Goal: Complete application form

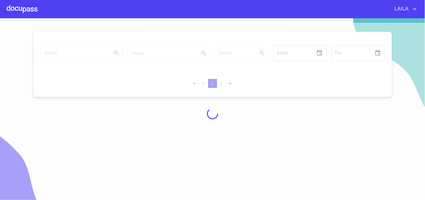
click at [82, 52] on div at bounding box center [212, 113] width 425 height 181
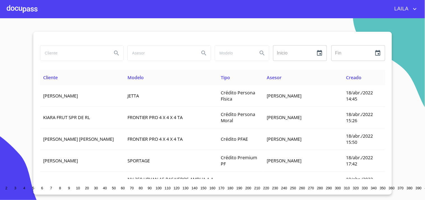
click at [98, 54] on input "search" at bounding box center [73, 52] width 67 height 15
type input "industria quimica"
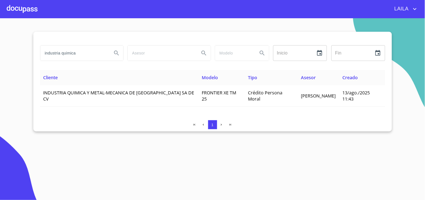
click at [88, 83] on th "Cliente" at bounding box center [119, 77] width 159 height 15
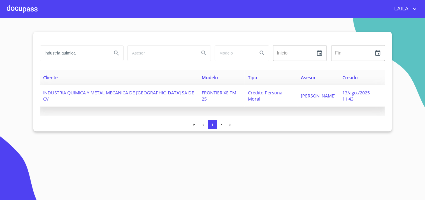
click at [87, 86] on td "INDUSTRIA QUIMICA Y METAL-MECANICA DE [GEOGRAPHIC_DATA] SA DE CV" at bounding box center [119, 96] width 159 height 22
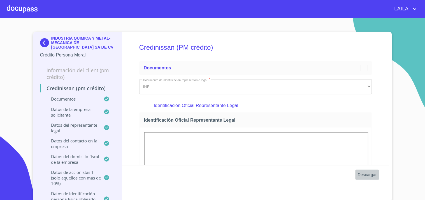
click at [360, 174] on span "Descargar" at bounding box center [367, 174] width 19 height 7
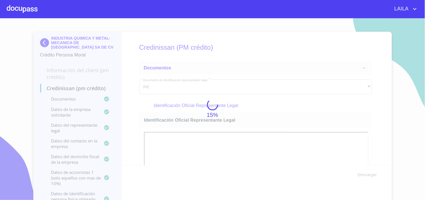
scroll to position [1, 0]
click at [199, 140] on div "15%" at bounding box center [212, 107] width 425 height 181
click at [198, 141] on div "15%" at bounding box center [212, 107] width 425 height 181
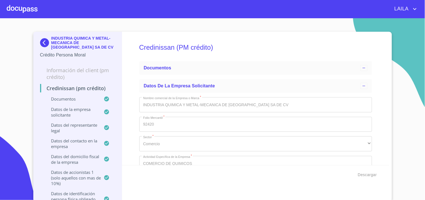
type input "18 de dic. de 1993"
type input "28 de sep. de 2015"
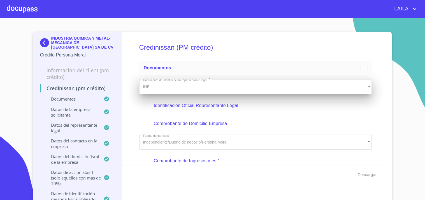
click at [363, 89] on div "INE" at bounding box center [255, 86] width 233 height 15
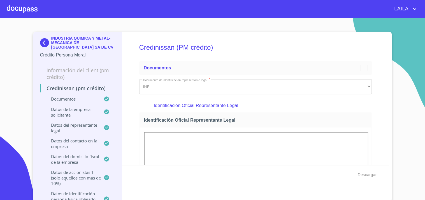
click at [412, 70] on section "INDUSTRIA QUIMICA Y METAL-MECANICA DE MEXICO SA DE CV Crédito Persona Moral Inf…" at bounding box center [212, 108] width 425 height 181
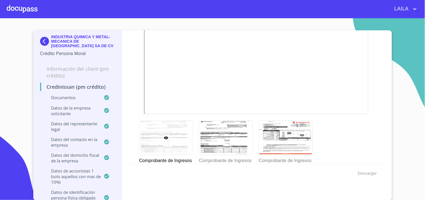
scroll to position [702, 0]
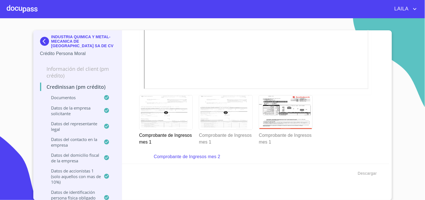
click at [223, 113] on div at bounding box center [225, 112] width 53 height 34
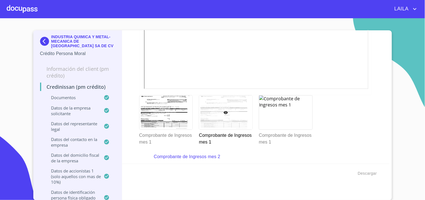
scroll to position [4, 0]
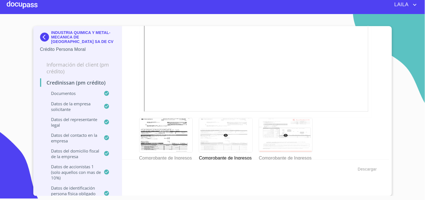
click at [287, 121] on div at bounding box center [285, 135] width 53 height 34
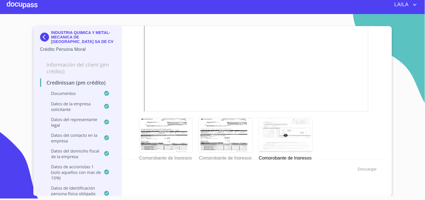
scroll to position [575, 0]
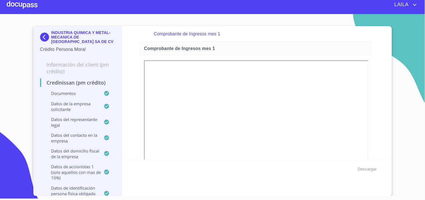
click at [387, 156] on div "INDUSTRIA QUIMICA Y METAL-MECANICA DE MEXICO SA DE CV Crédito Persona Moral Inf…" at bounding box center [212, 111] width 359 height 170
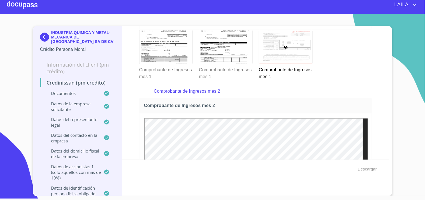
scroll to position [767, 0]
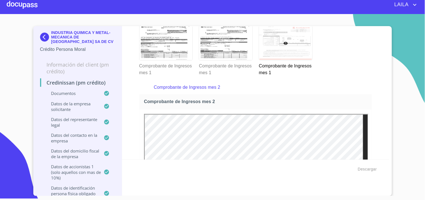
click at [206, 86] on p "Comprobante de Ingresos mes 2" at bounding box center [256, 87] width 204 height 7
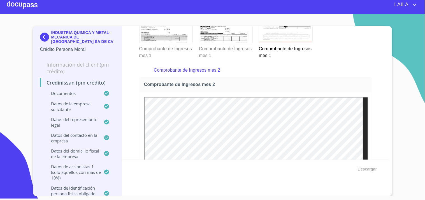
scroll to position [798, 0]
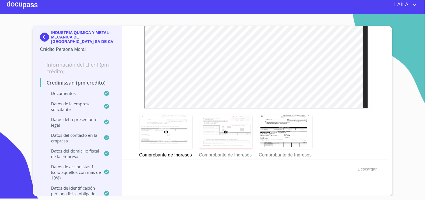
click at [233, 125] on div at bounding box center [225, 132] width 53 height 34
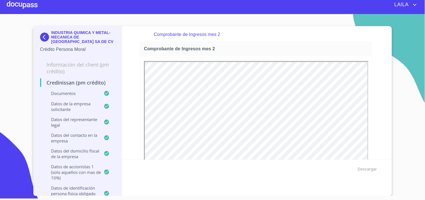
scroll to position [0, 0]
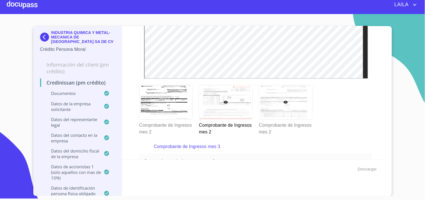
click at [284, 109] on div at bounding box center [285, 102] width 53 height 34
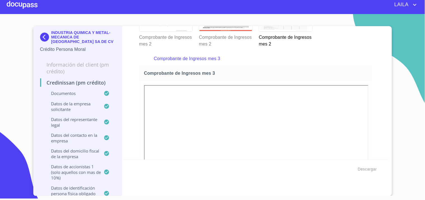
scroll to position [1065, 0]
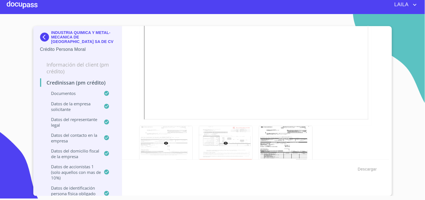
click at [237, 135] on div at bounding box center [225, 143] width 53 height 34
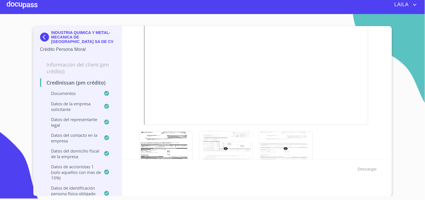
click at [288, 147] on div at bounding box center [285, 148] width 53 height 34
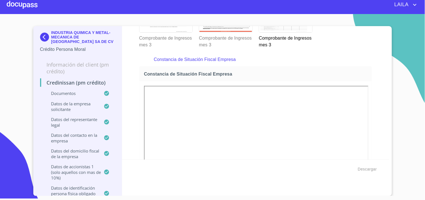
scroll to position [1297, 0]
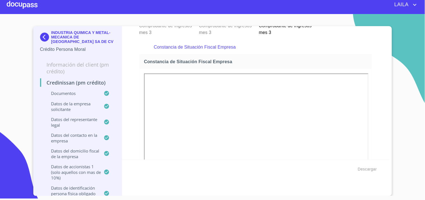
click at [387, 156] on div "INDUSTRIA QUIMICA Y METAL-MECANICA DE MEXICO SA DE CV Crédito Persona Moral Inf…" at bounding box center [212, 111] width 359 height 170
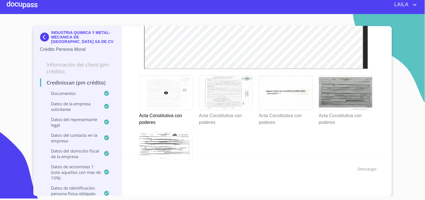
scroll to position [1684, 0]
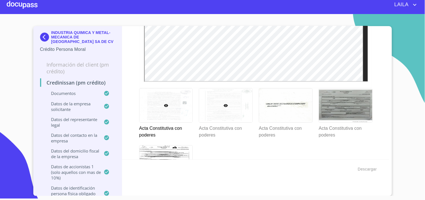
click at [217, 108] on div at bounding box center [225, 105] width 53 height 34
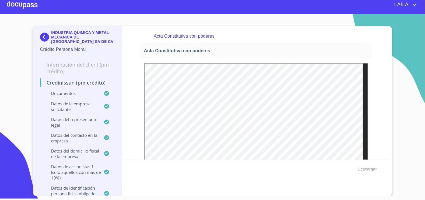
scroll to position [0, 0]
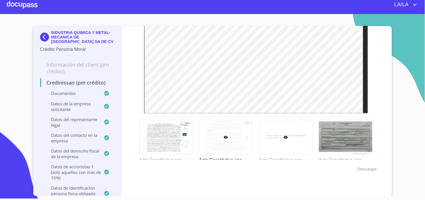
click at [290, 135] on div at bounding box center [285, 137] width 53 height 34
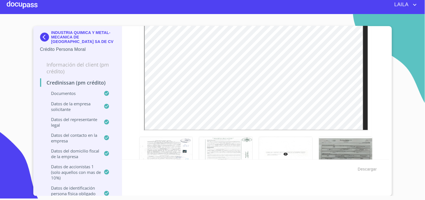
scroll to position [1648, 0]
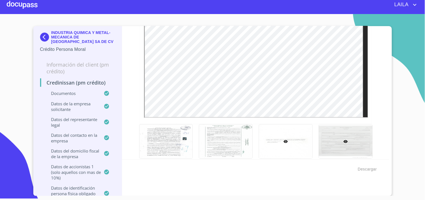
click at [339, 141] on div at bounding box center [345, 141] width 53 height 34
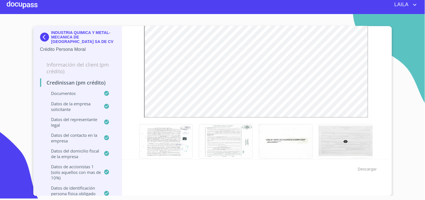
scroll to position [1553, 0]
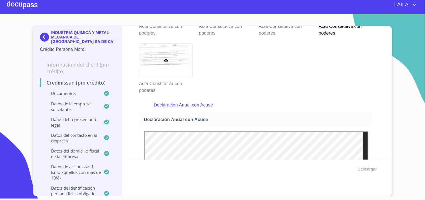
click at [176, 70] on div at bounding box center [166, 60] width 53 height 34
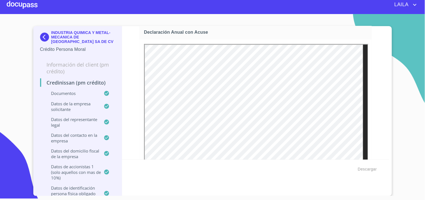
scroll to position [1886, 0]
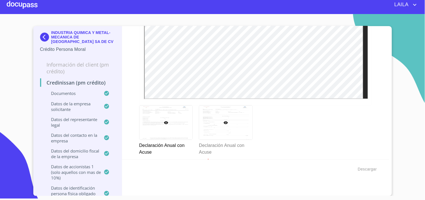
click at [232, 114] on div at bounding box center [225, 122] width 53 height 34
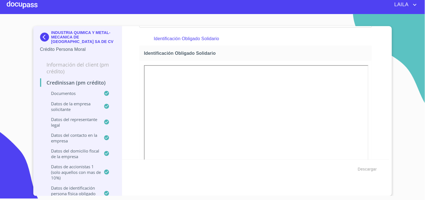
scroll to position [2146, 0]
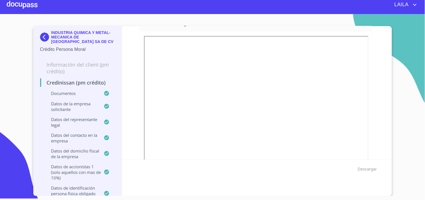
click at [382, 154] on div "Credinissan (PM crédito) Documentos Documento de identificación representante l…" at bounding box center [255, 92] width 267 height 133
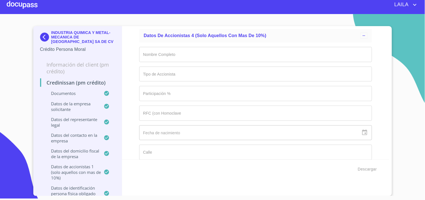
scroll to position [6532, 0]
